Goal: Find contact information: Obtain details needed to contact an individual or organization

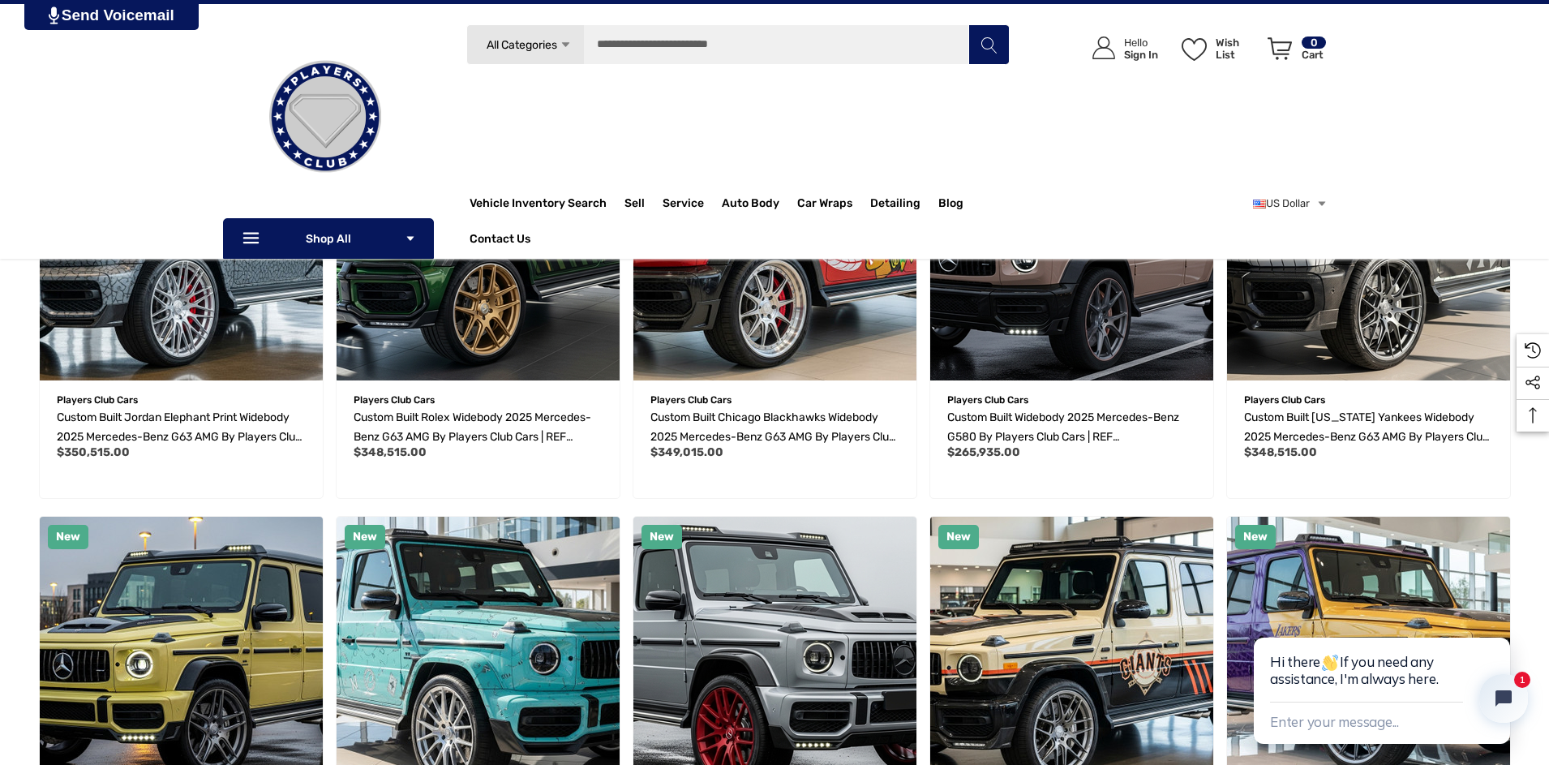
scroll to position [405, 0]
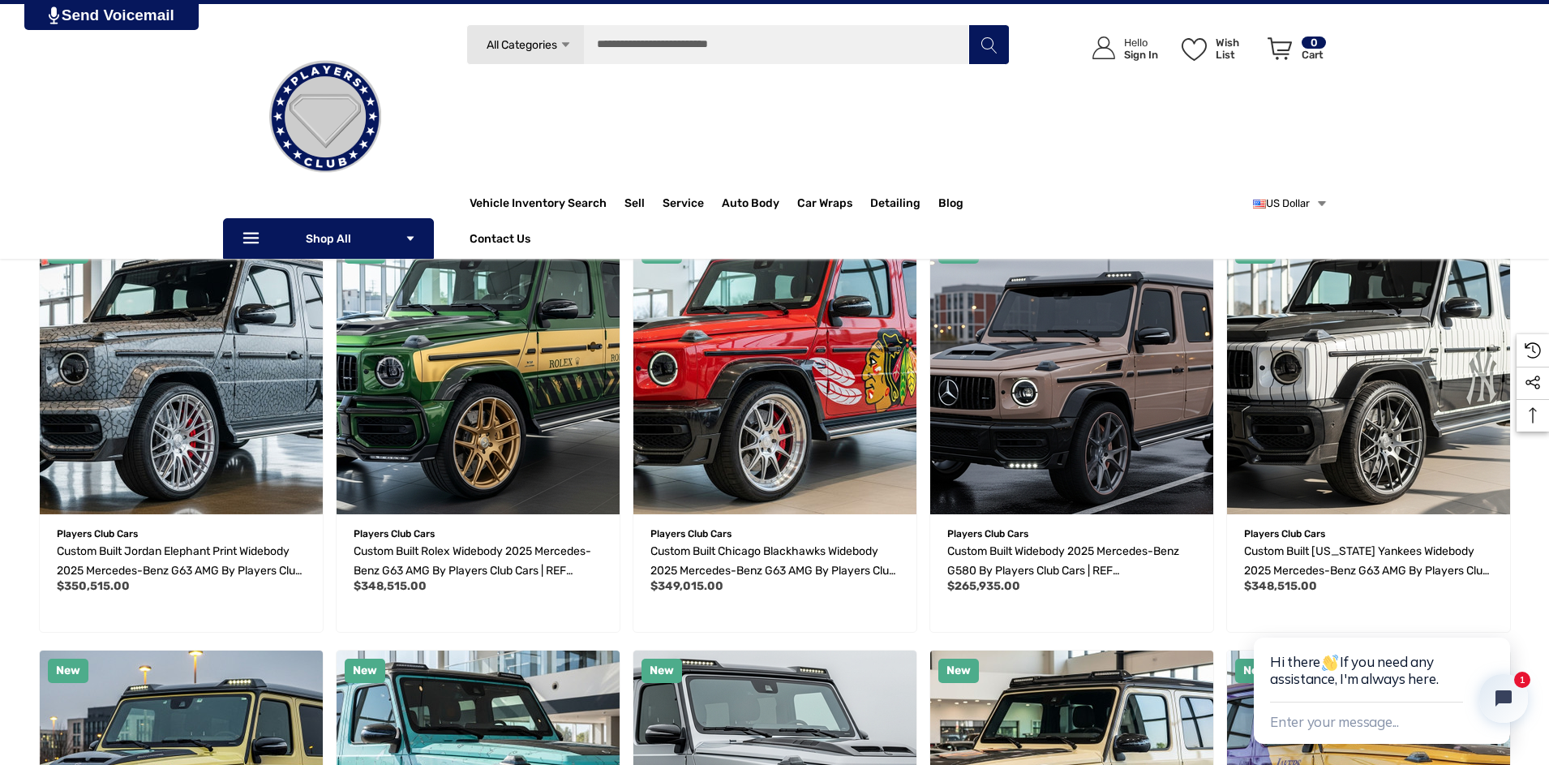
click at [1321, 202] on use "USD" at bounding box center [1322, 203] width 8 height 5
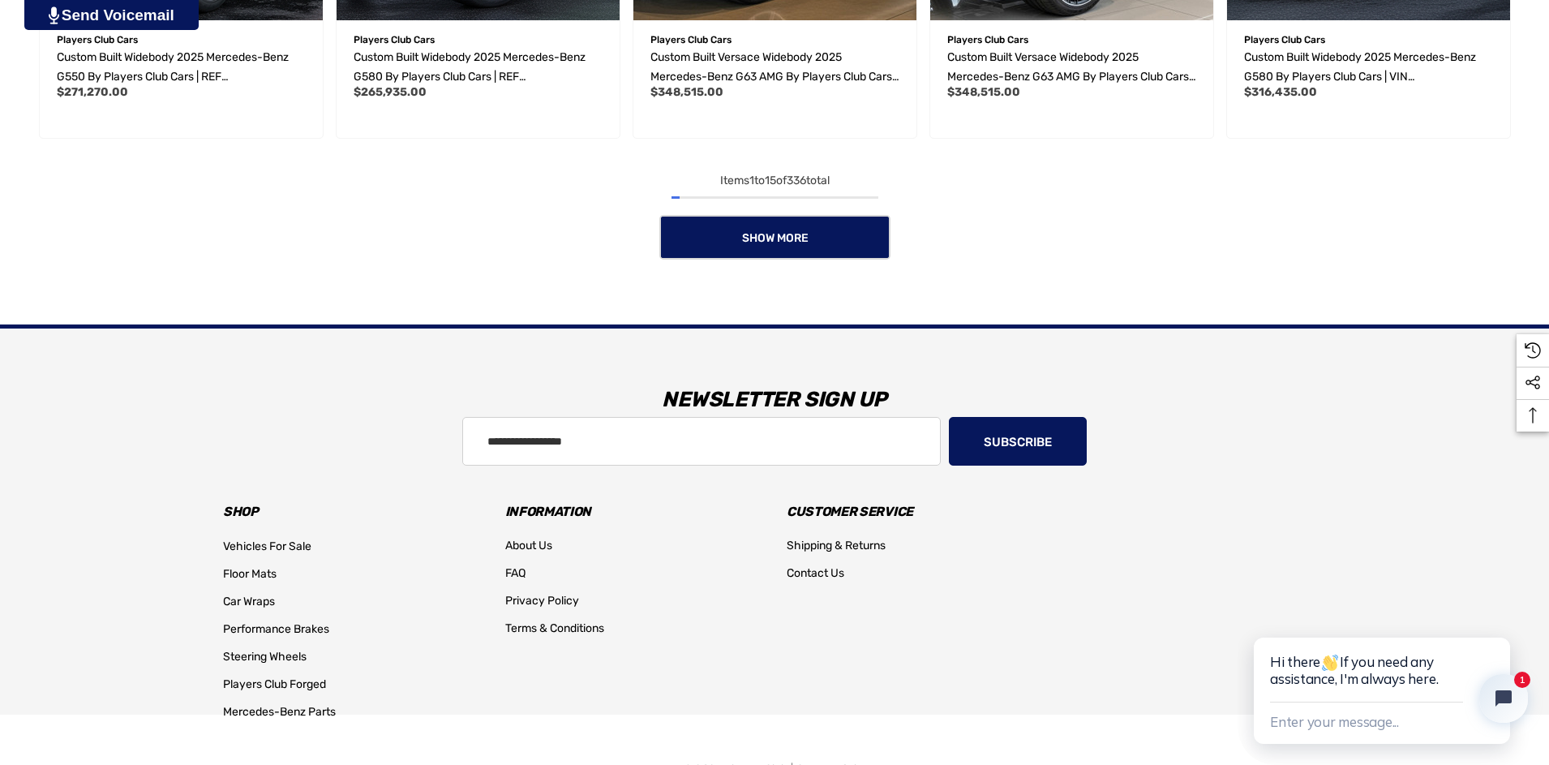
scroll to position [1794, 0]
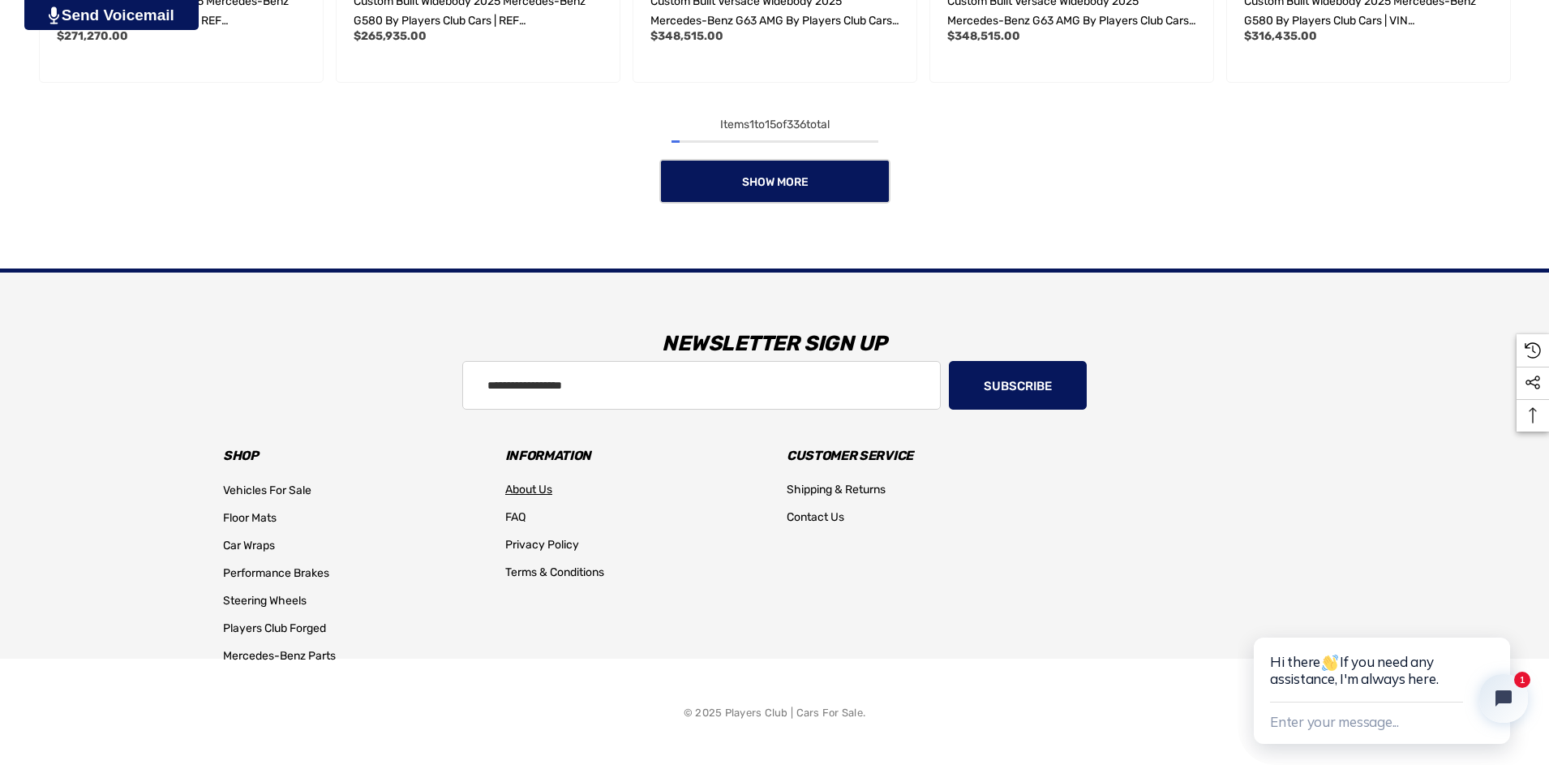
click at [520, 483] on span "About Us" at bounding box center [528, 490] width 47 height 14
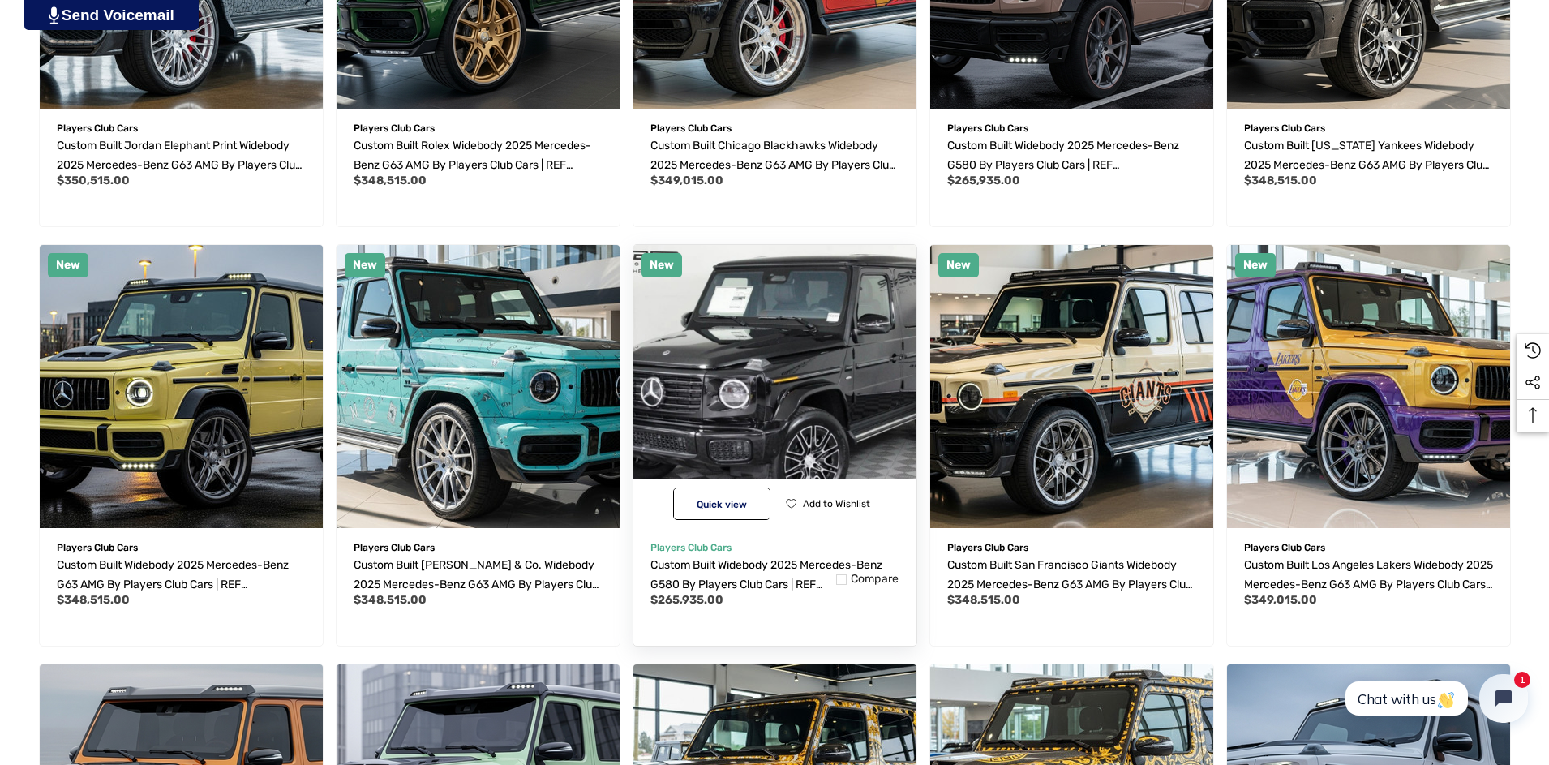
scroll to position [487, 0]
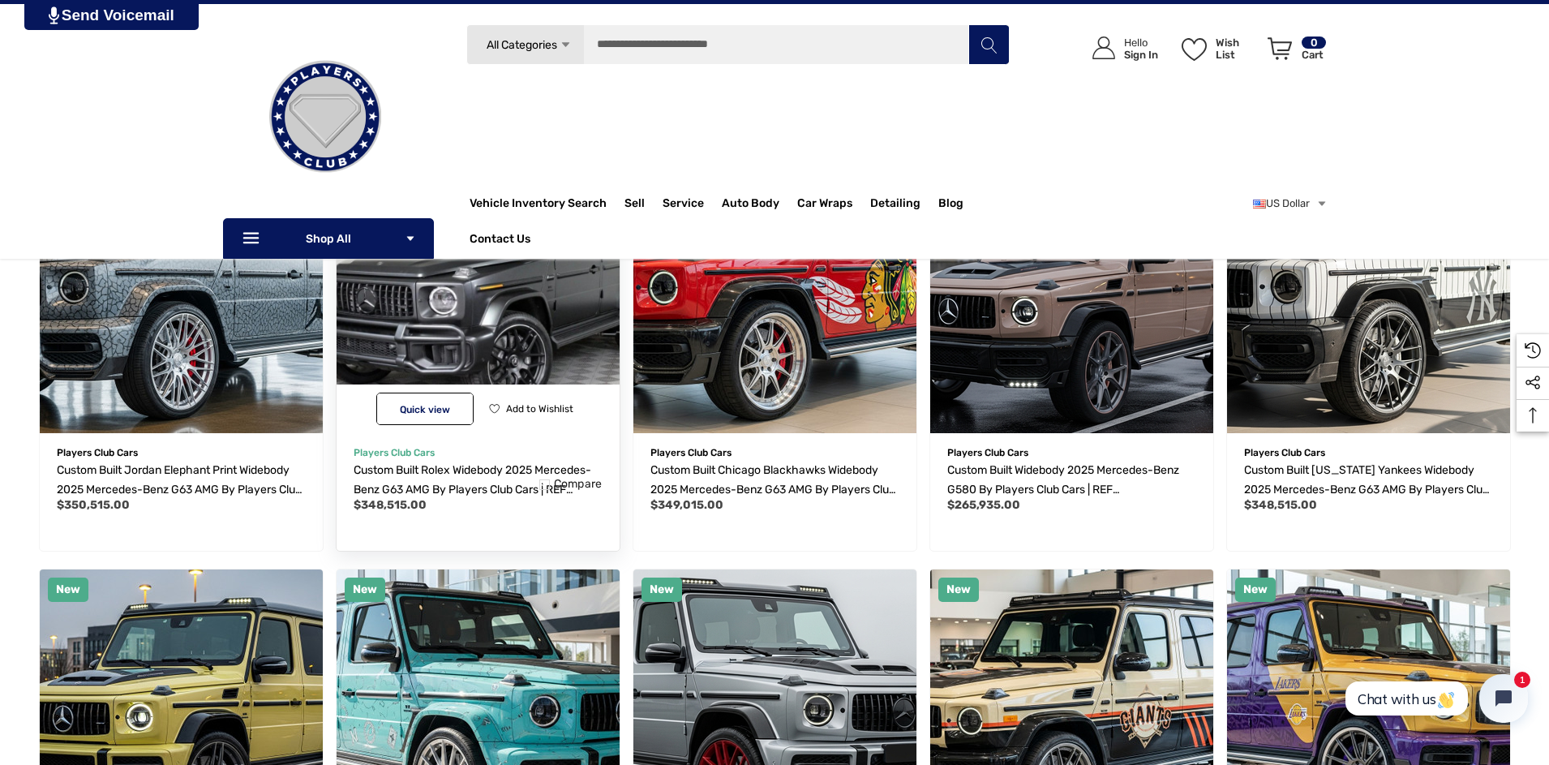
click at [491, 345] on img "Custom Built Rolex Widebody 2025 Mercedes-Benz G63 AMG by Players Club Cars | R…" at bounding box center [477, 290] width 311 height 311
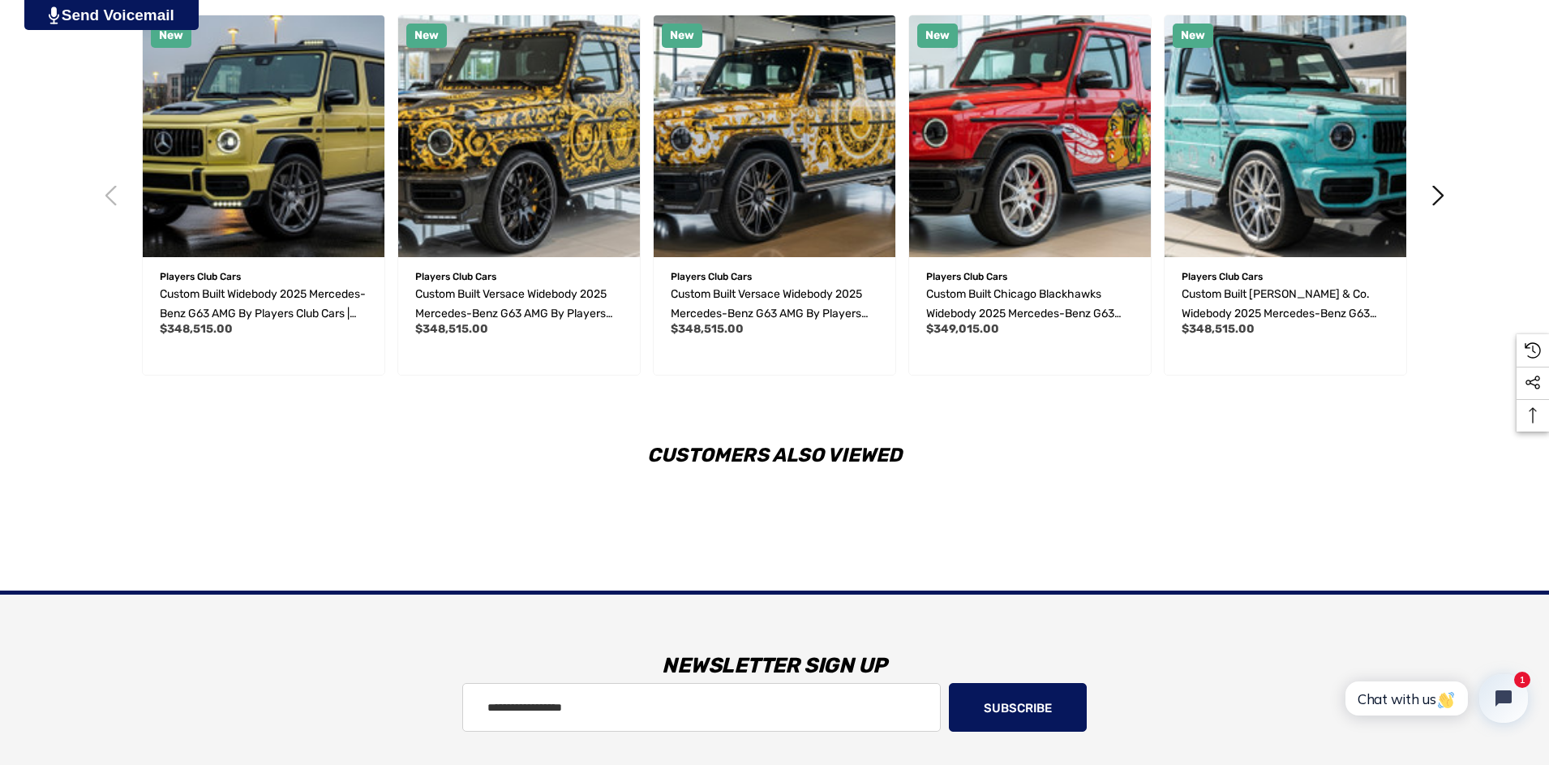
scroll to position [3413, 0]
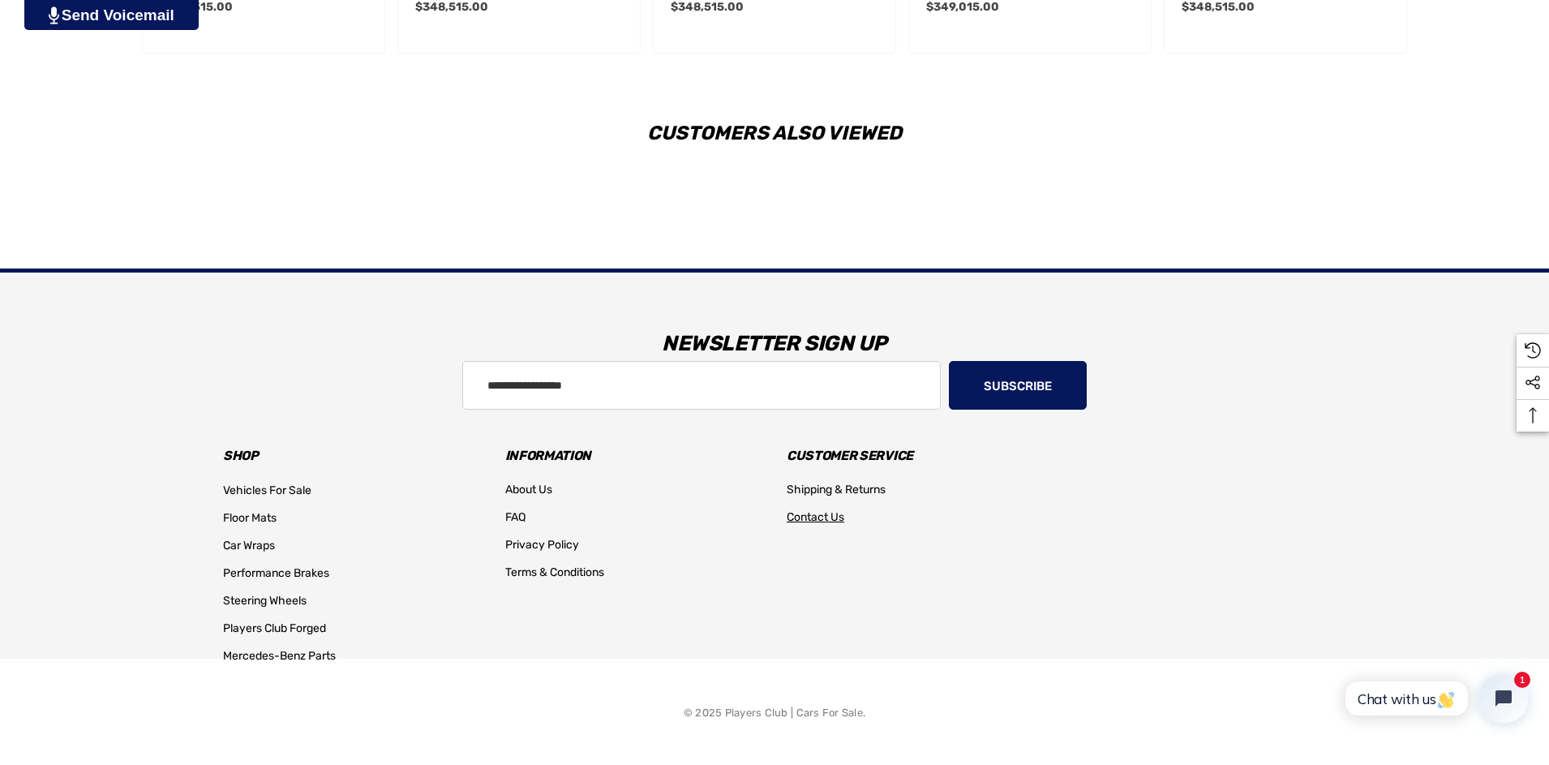
click at [811, 518] on span "Contact Us" at bounding box center [816, 517] width 58 height 14
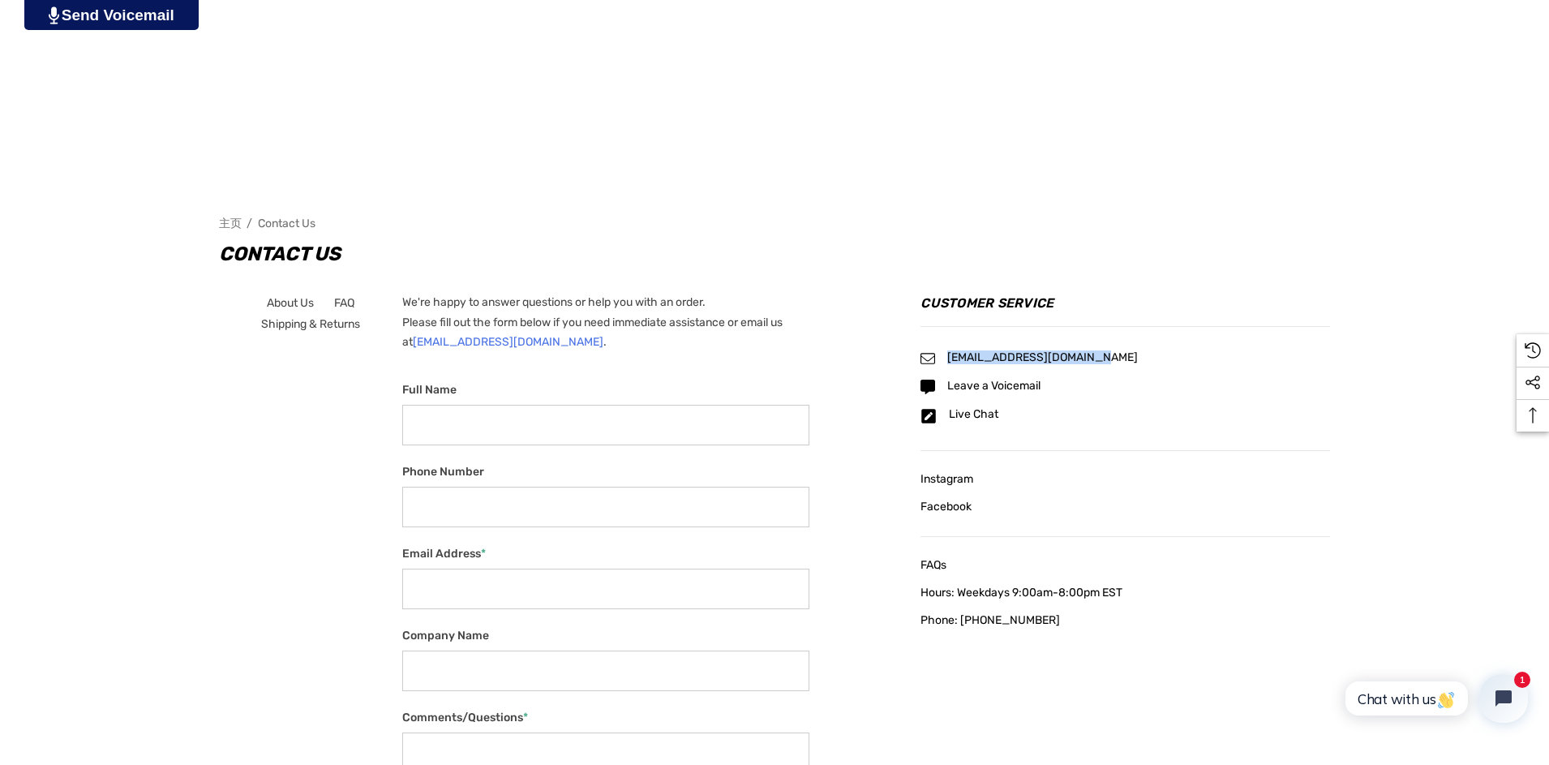
drag, startPoint x: 1269, startPoint y: 358, endPoint x: 1089, endPoint y: 360, distance: 180.1
click at [1089, 360] on div "[EMAIL_ADDRESS][DOMAIN_NAME]" at bounding box center [1125, 358] width 410 height 15
copy span "[EMAIL_ADDRESS][DOMAIN_NAME]"
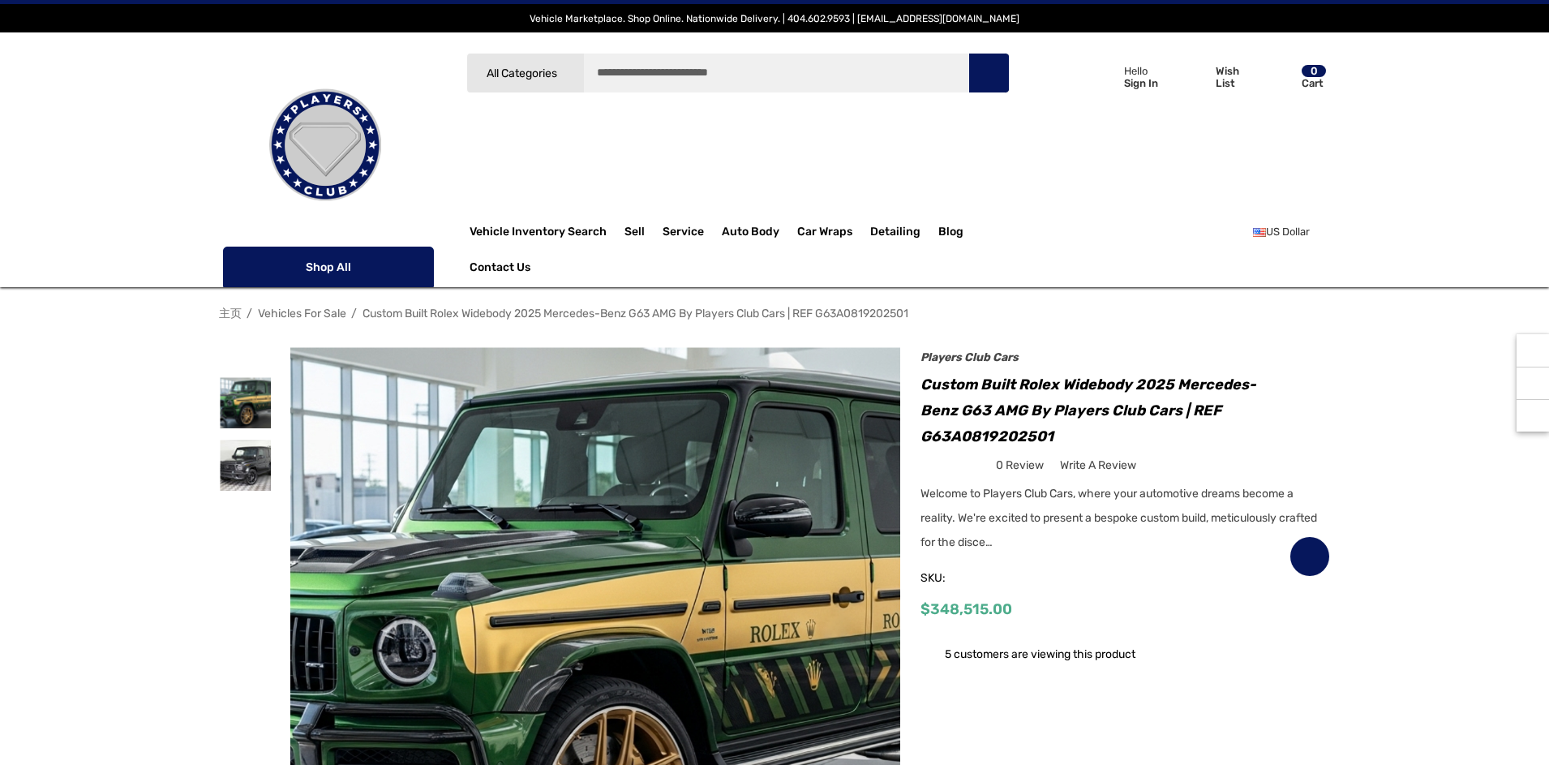
scroll to position [2804, 0]
